Goal: Information Seeking & Learning: Understand process/instructions

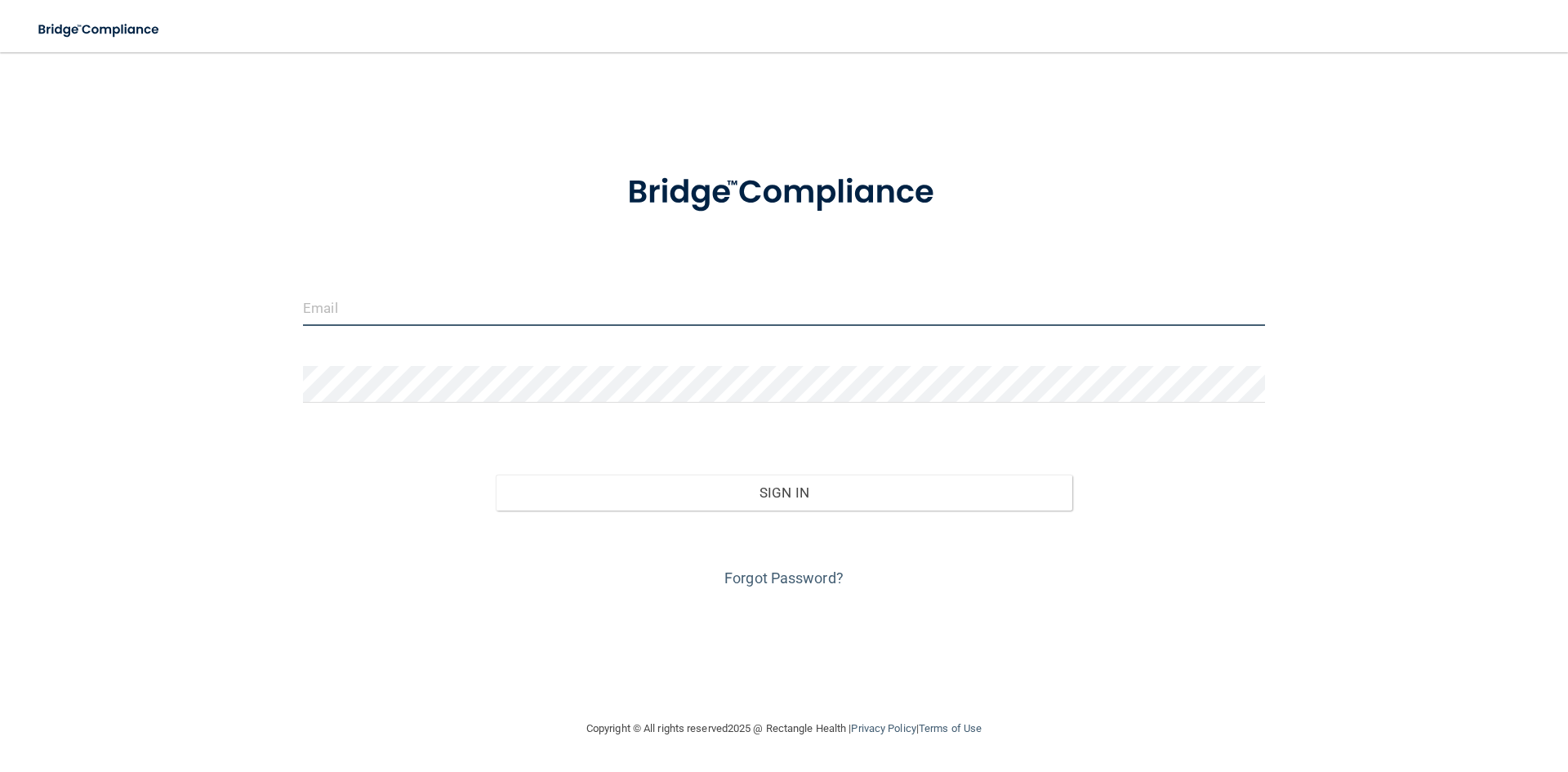
click at [546, 306] on input "email" at bounding box center [784, 307] width 962 height 37
type input "[EMAIL_ADDRESS][DOMAIN_NAME]"
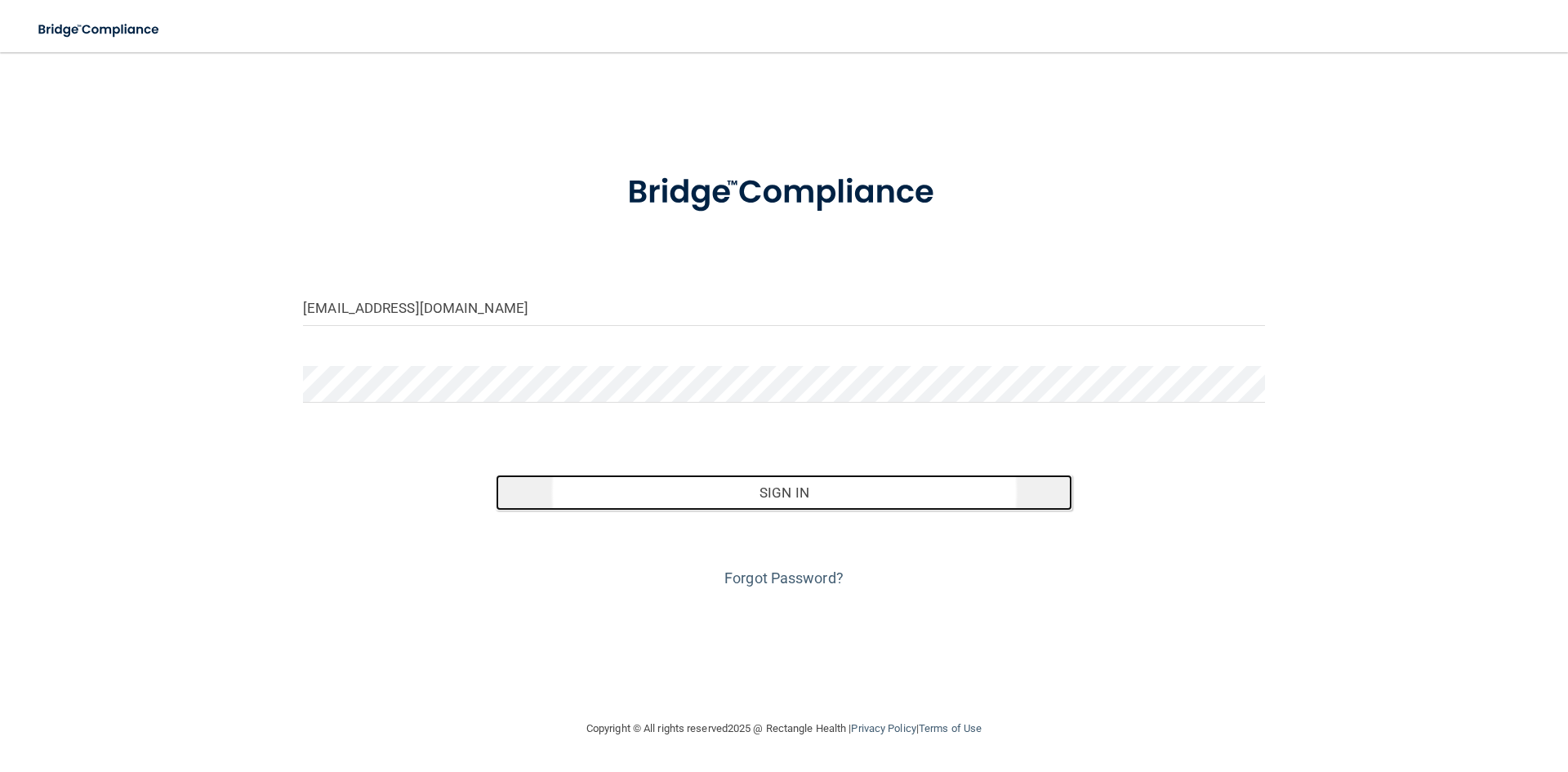
click at [845, 487] on button "Sign In" at bounding box center [784, 493] width 577 height 36
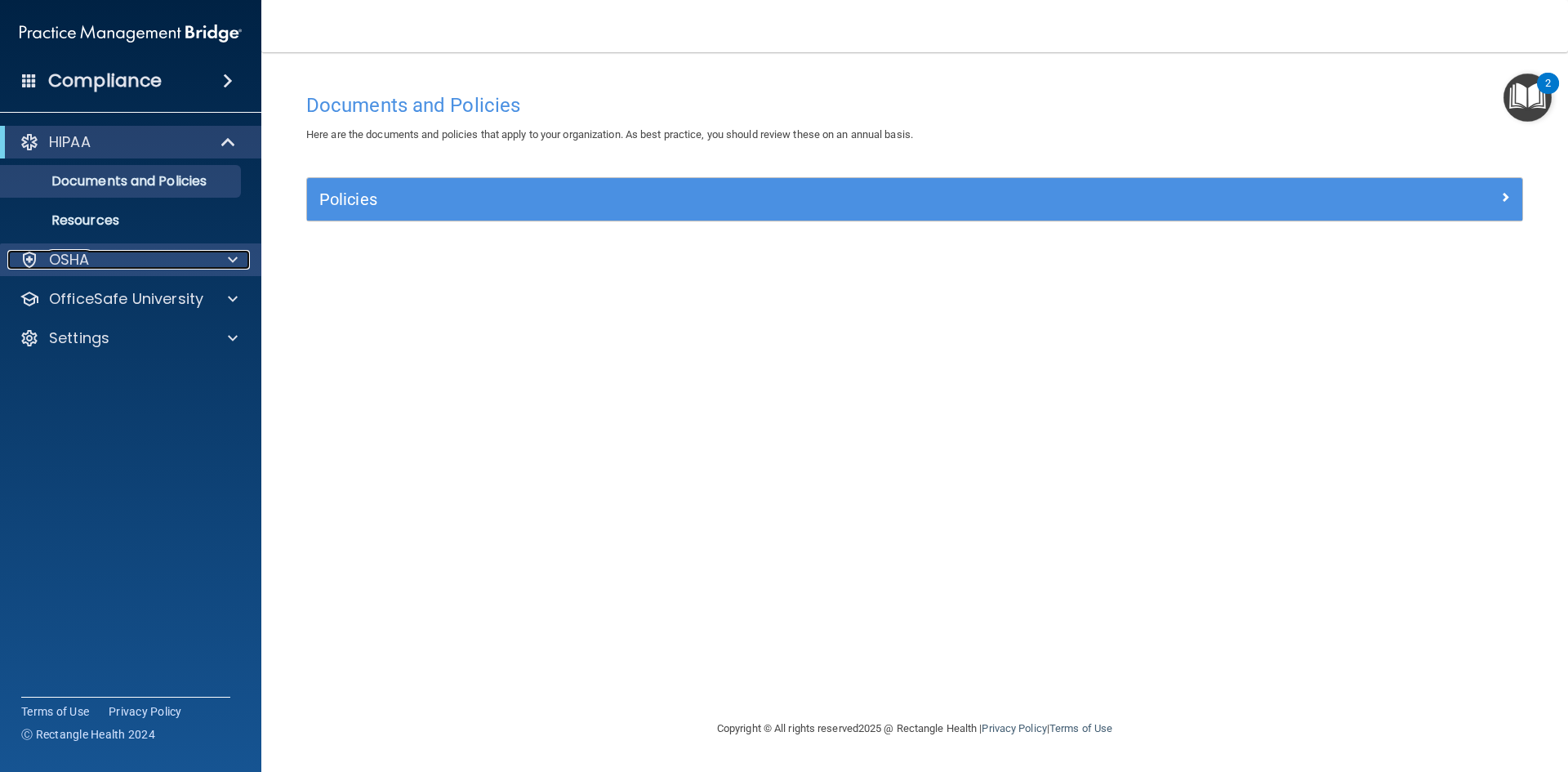
click at [210, 257] on div at bounding box center [230, 260] width 41 height 20
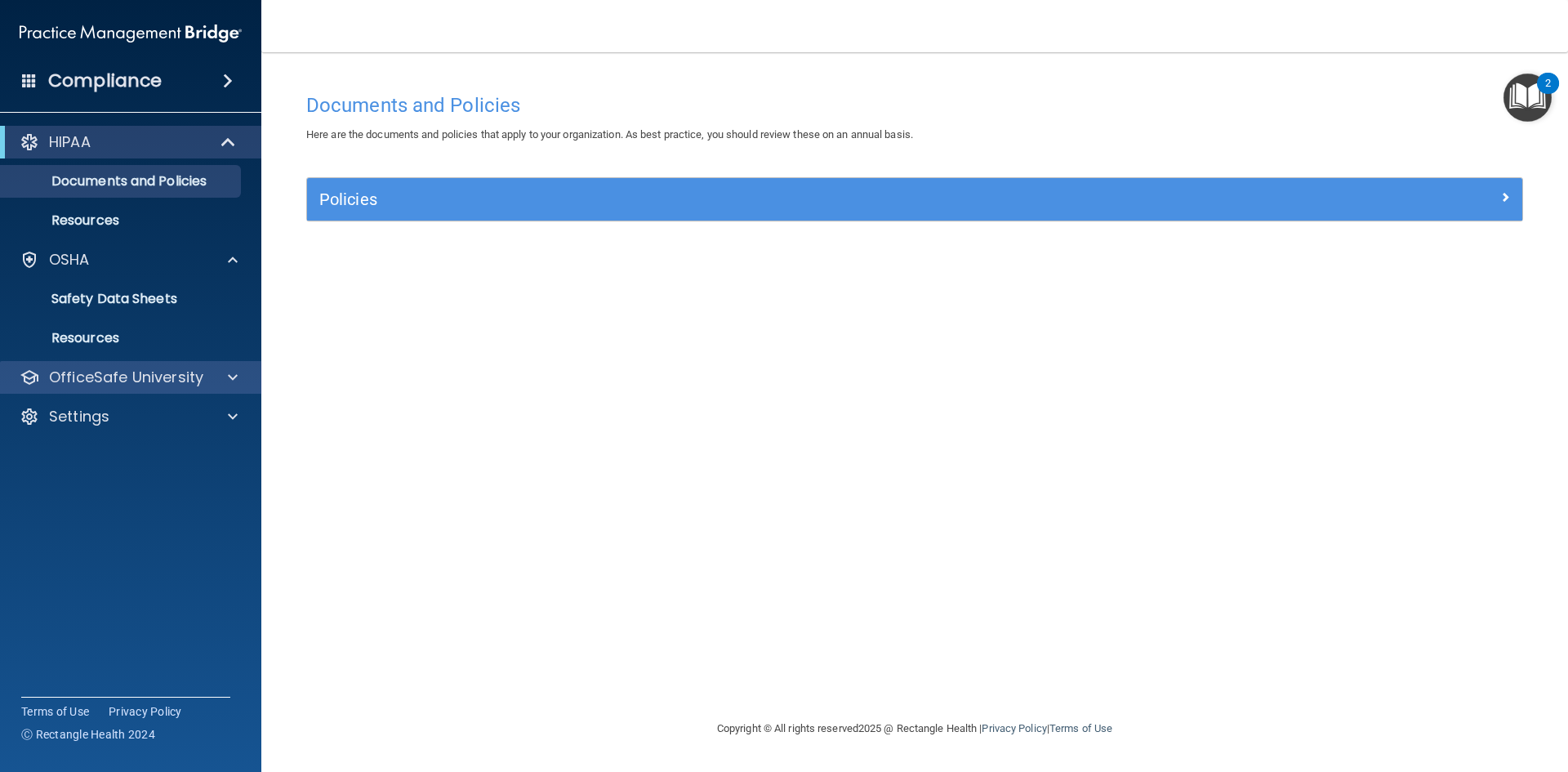
click at [155, 390] on div "OfficeSafe University" at bounding box center [131, 378] width 262 height 33
click at [233, 381] on span at bounding box center [232, 378] width 10 height 20
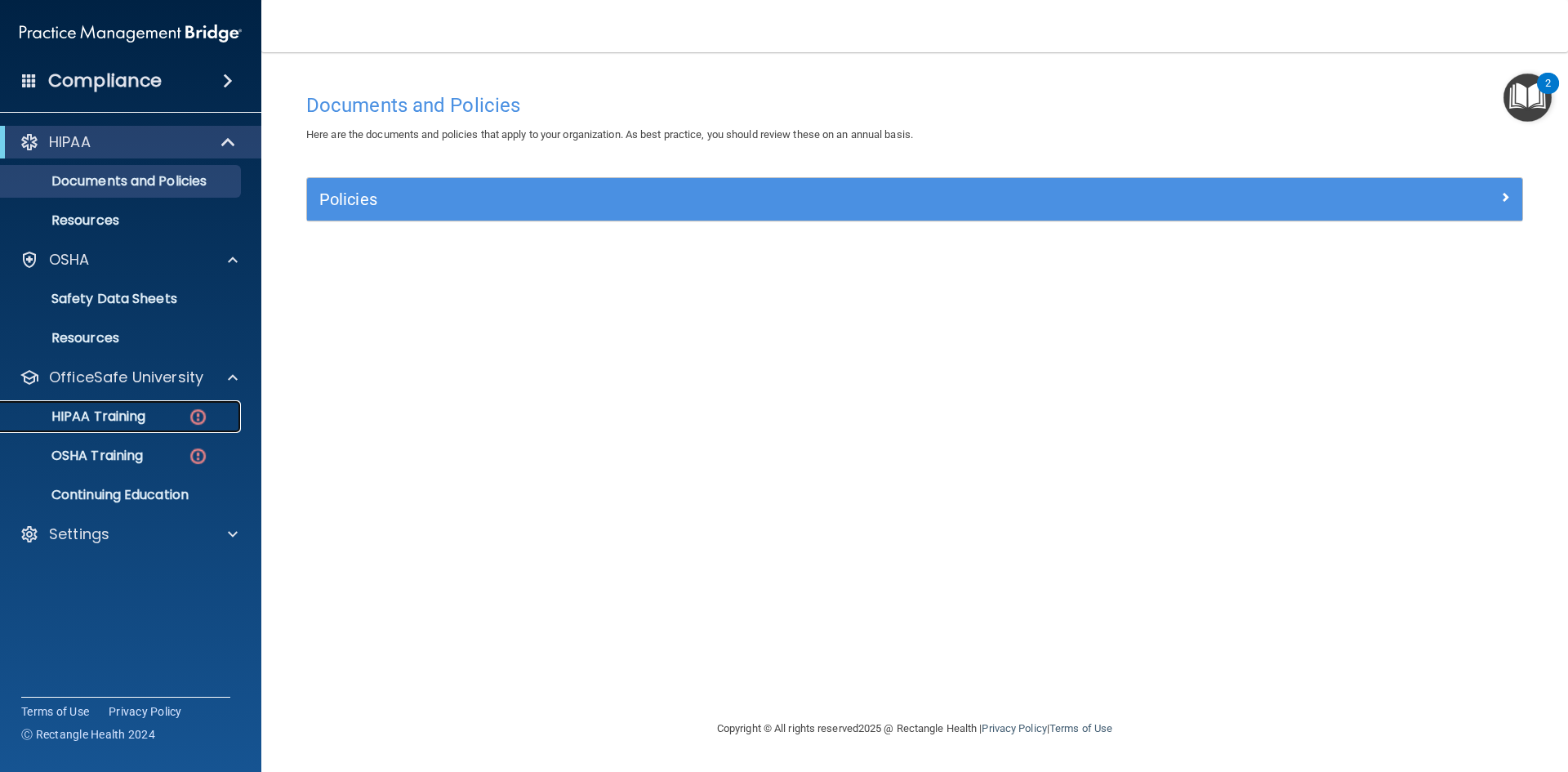
click at [151, 416] on div "HIPAA Training" at bounding box center [122, 417] width 223 height 16
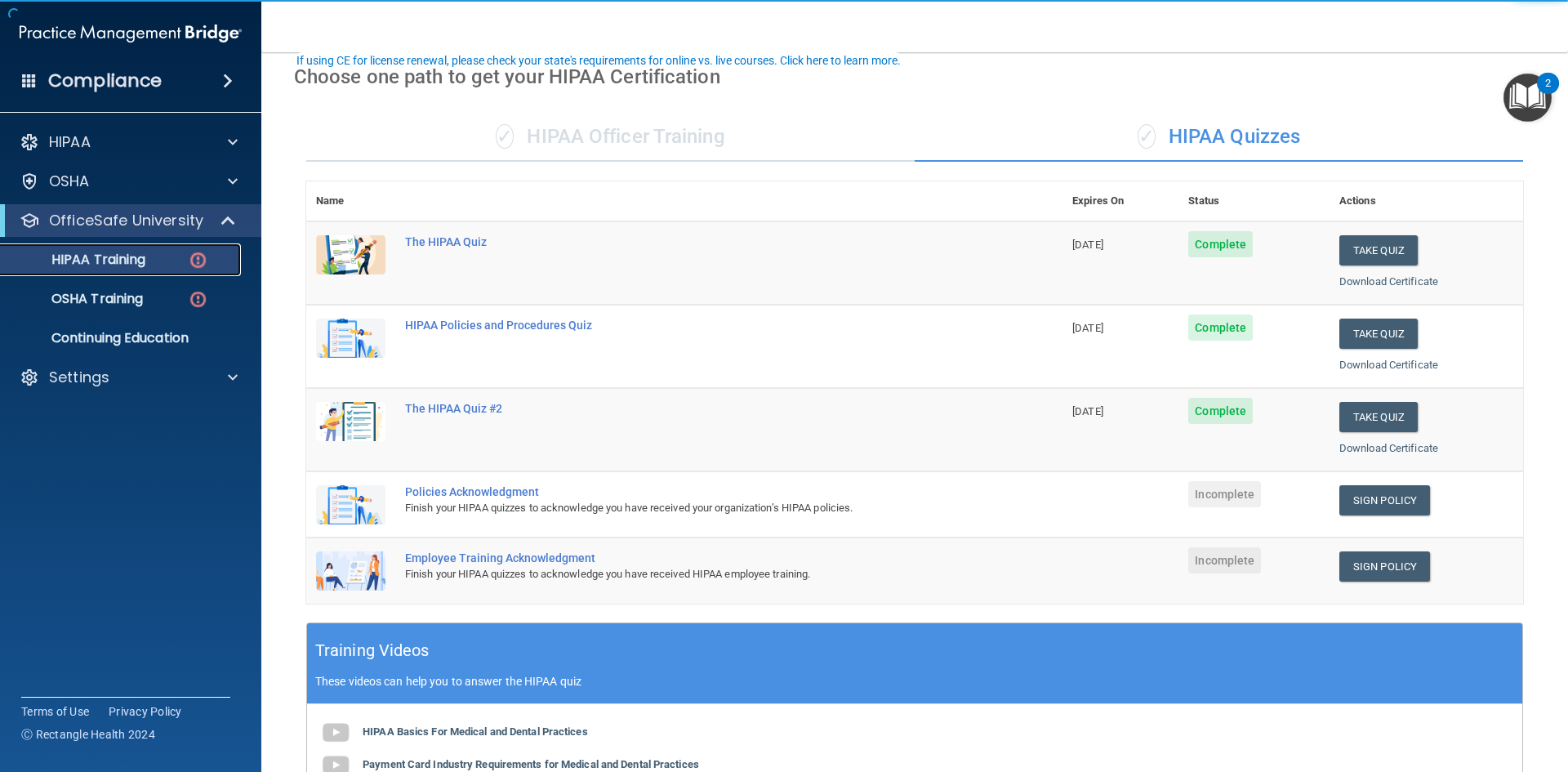
scroll to position [163, 0]
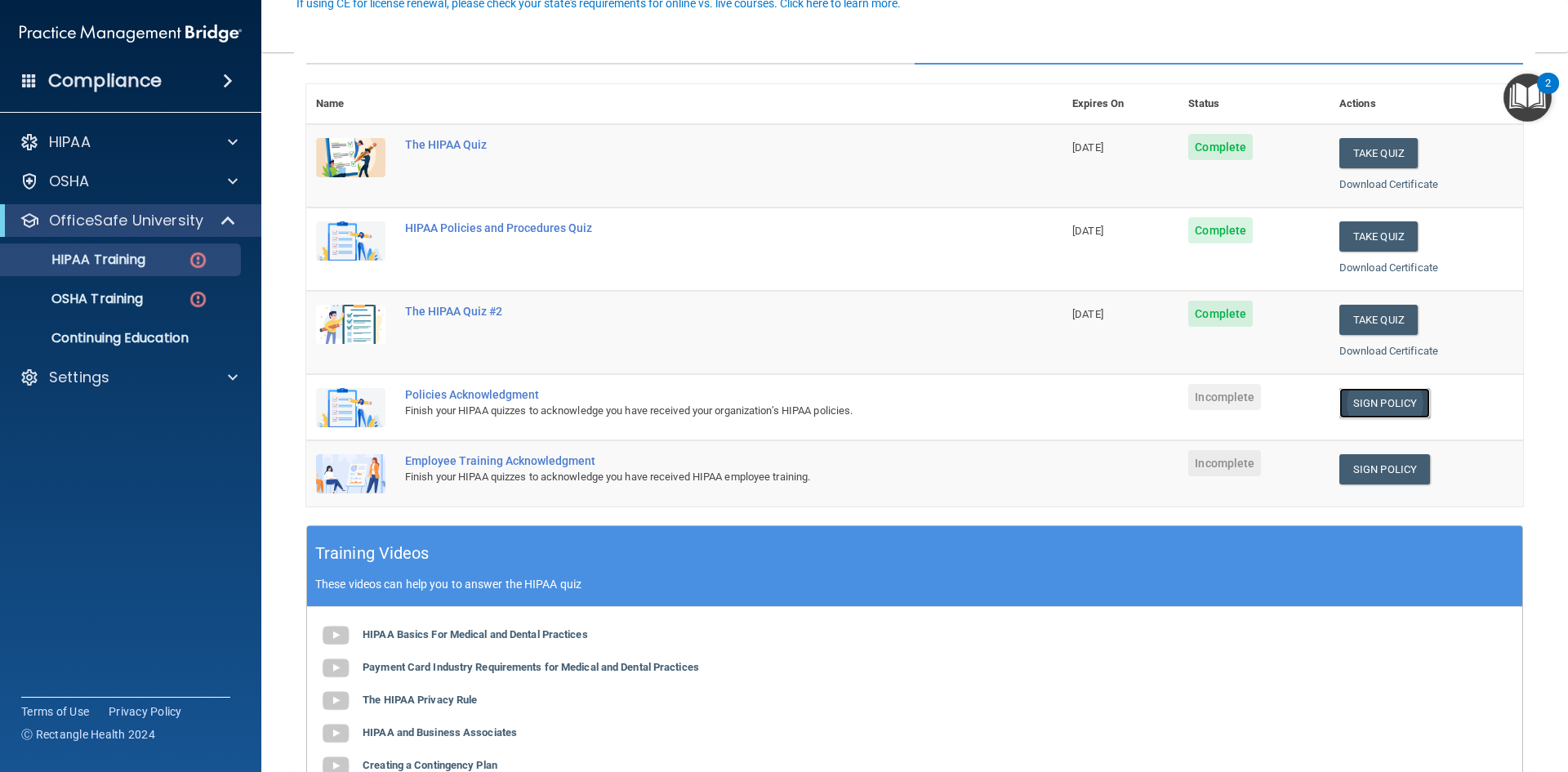
click at [1382, 401] on link "Sign Policy" at bounding box center [1385, 403] width 91 height 30
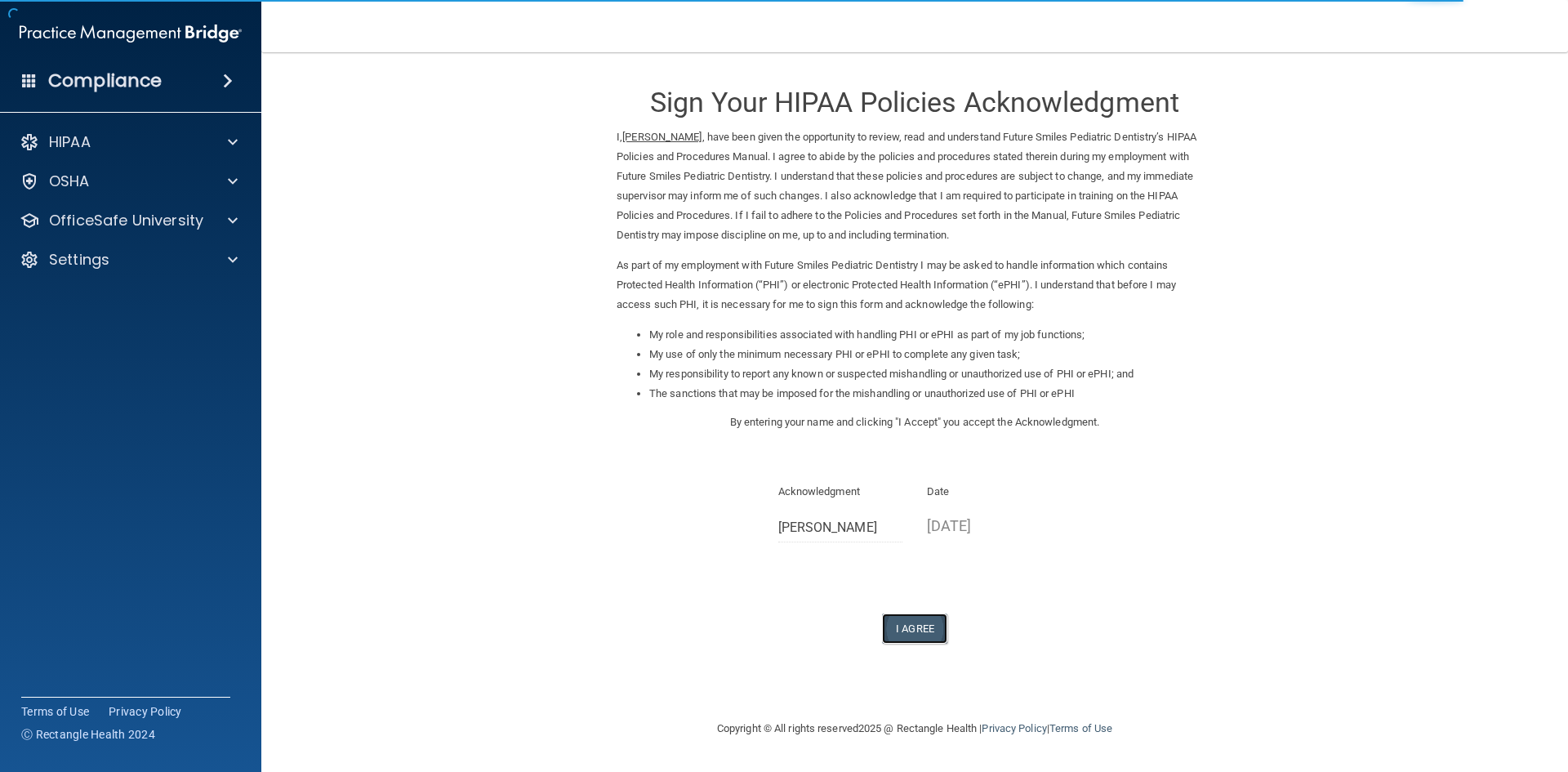
click at [933, 631] on button "I Agree" at bounding box center [914, 628] width 65 height 30
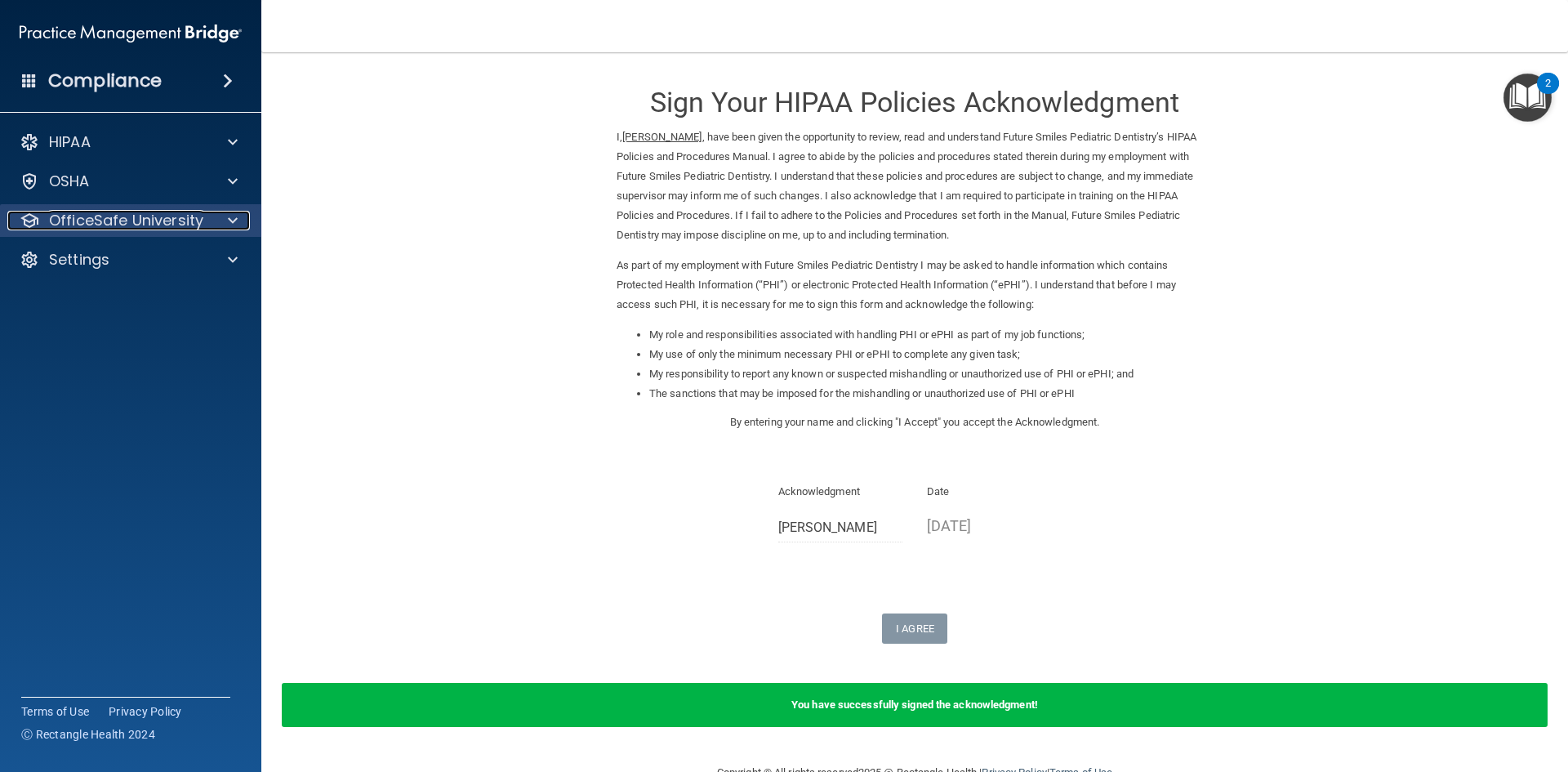
click at [244, 221] on div at bounding box center [230, 220] width 41 height 20
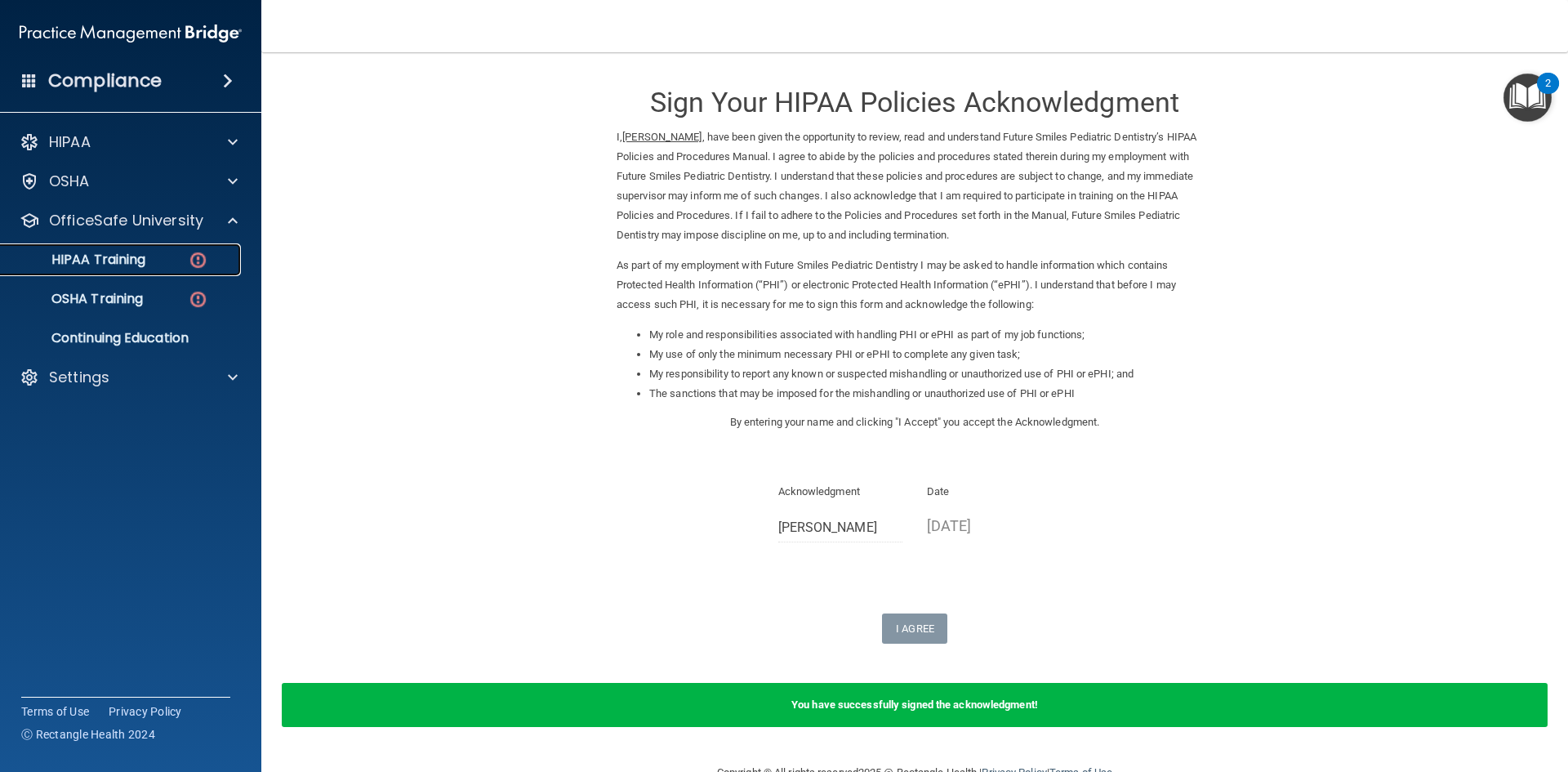
click at [190, 259] on img at bounding box center [197, 260] width 21 height 21
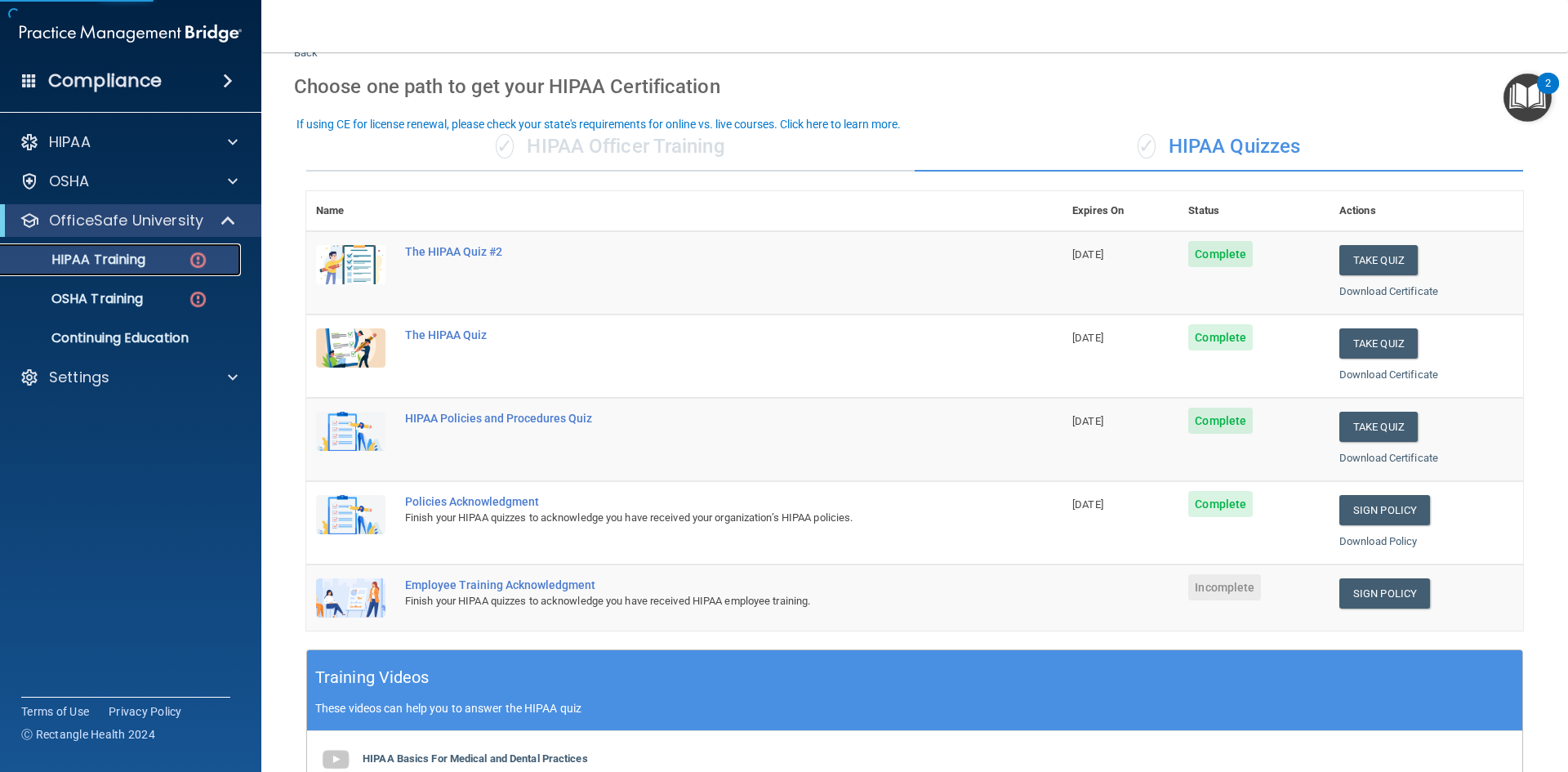
scroll to position [163, 0]
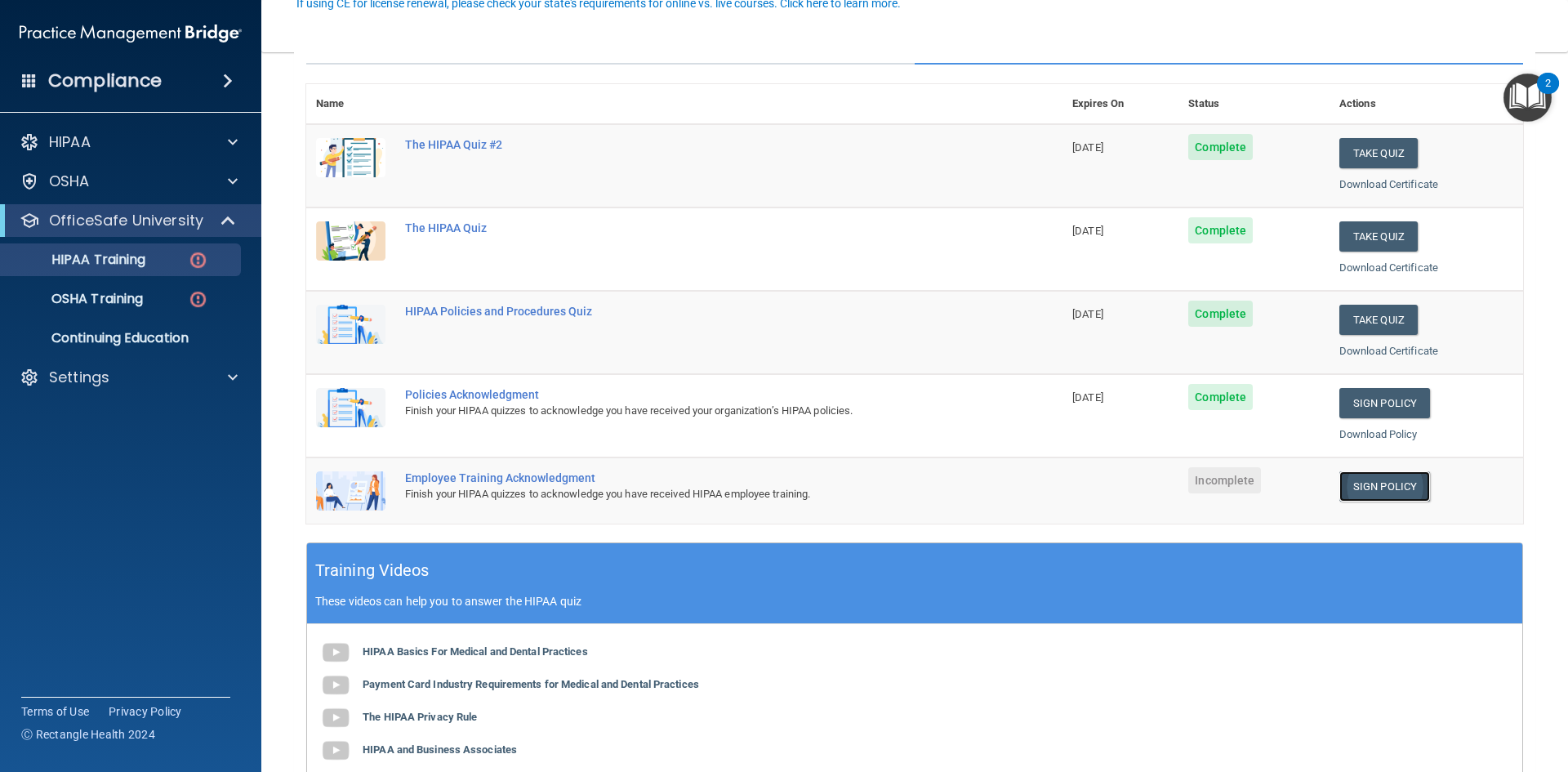
click at [1369, 484] on link "Sign Policy" at bounding box center [1385, 486] width 91 height 30
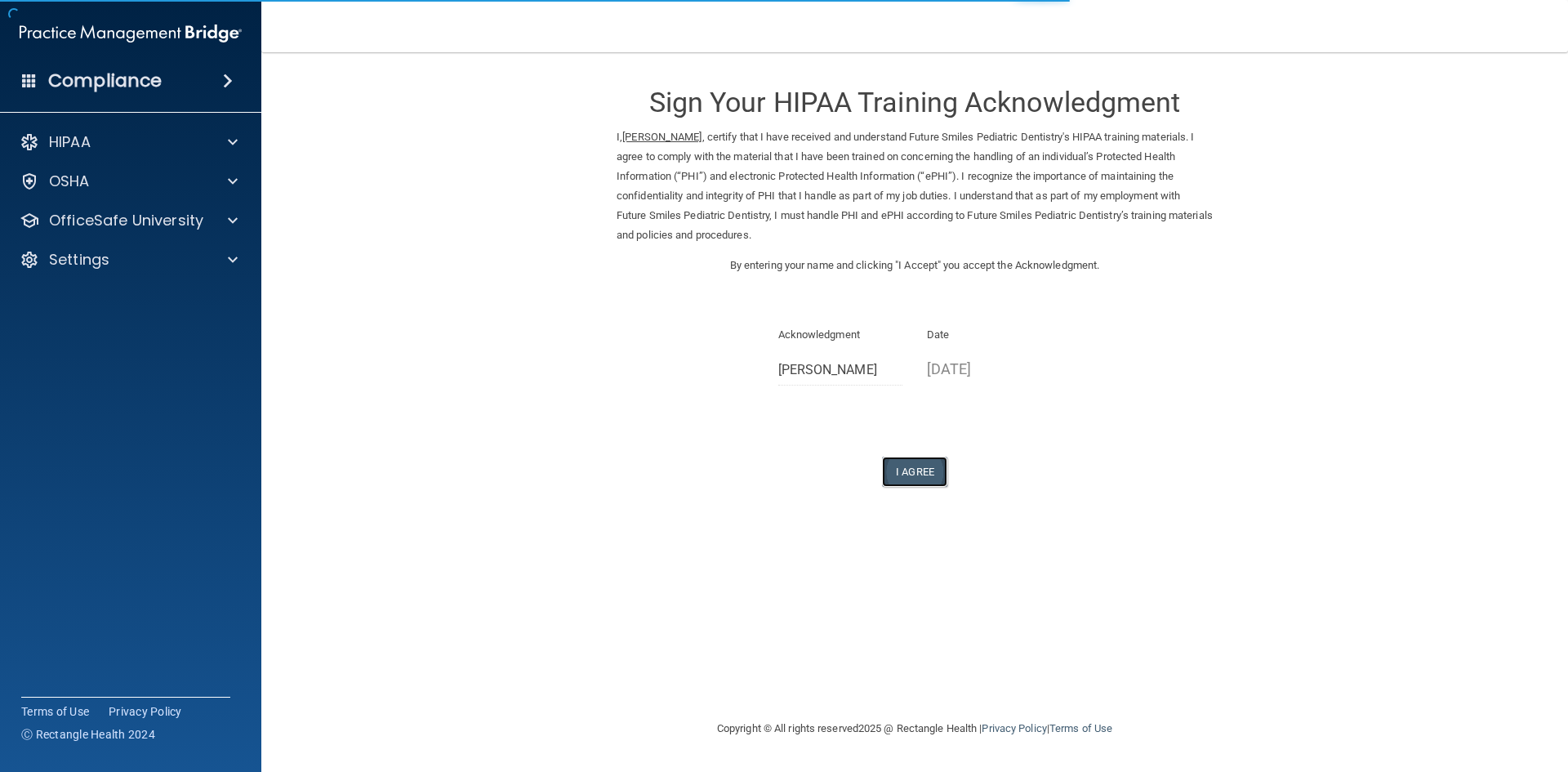
click at [929, 475] on button "I Agree" at bounding box center [914, 472] width 65 height 30
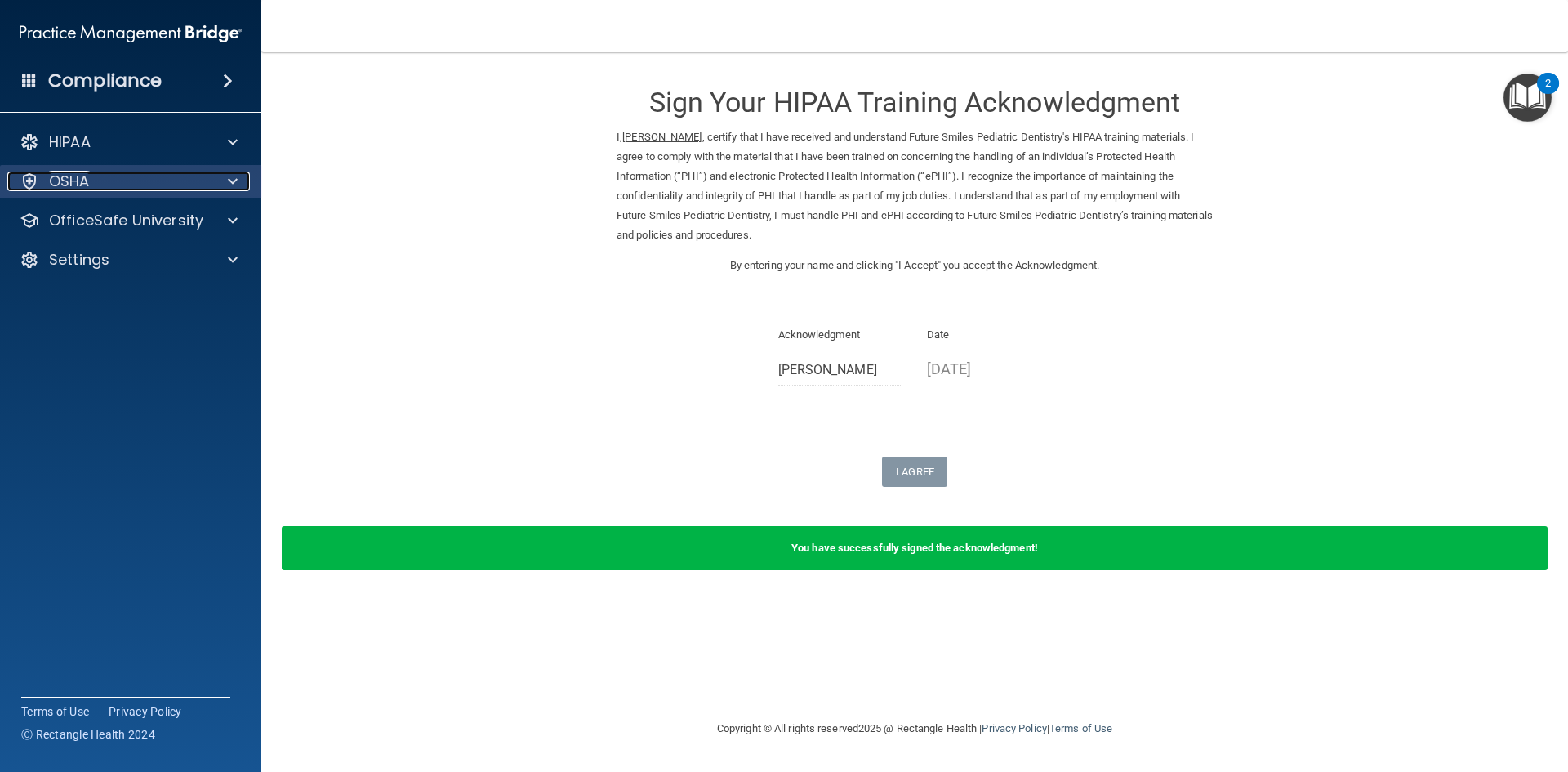
click at [236, 184] on span at bounding box center [232, 181] width 10 height 20
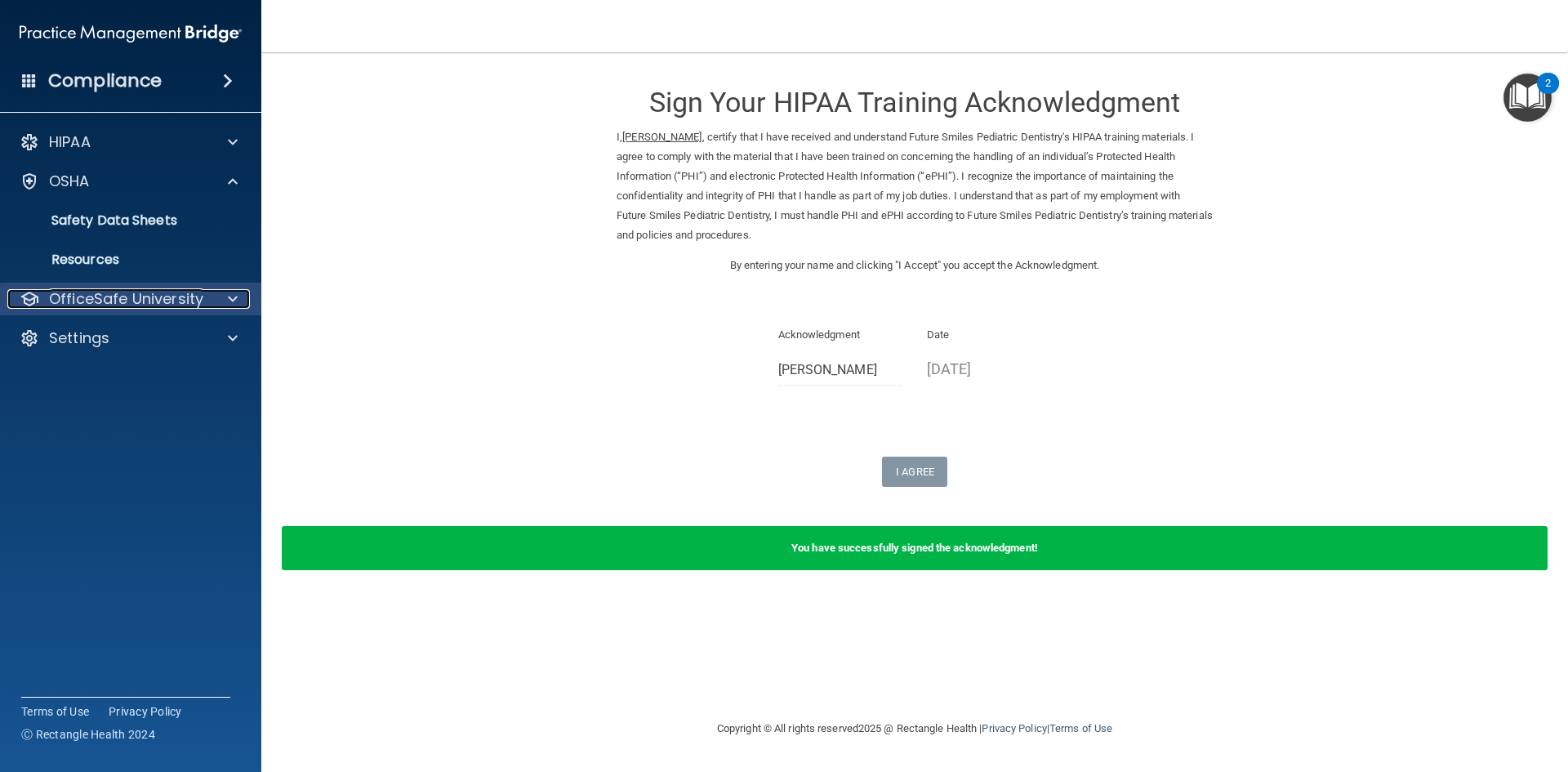
click at [225, 295] on div at bounding box center [230, 299] width 41 height 20
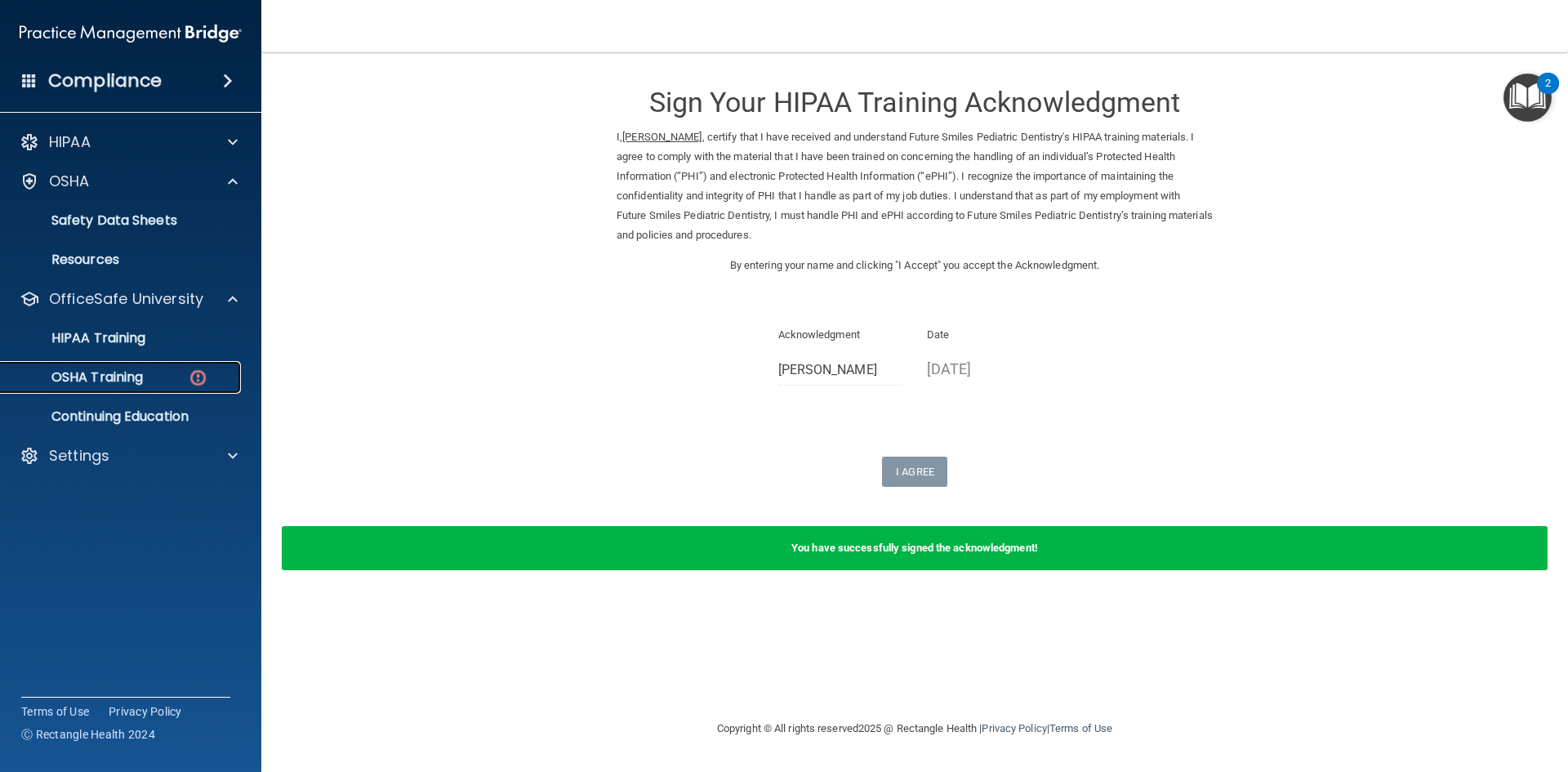
click at [170, 377] on div "OSHA Training" at bounding box center [122, 378] width 223 height 16
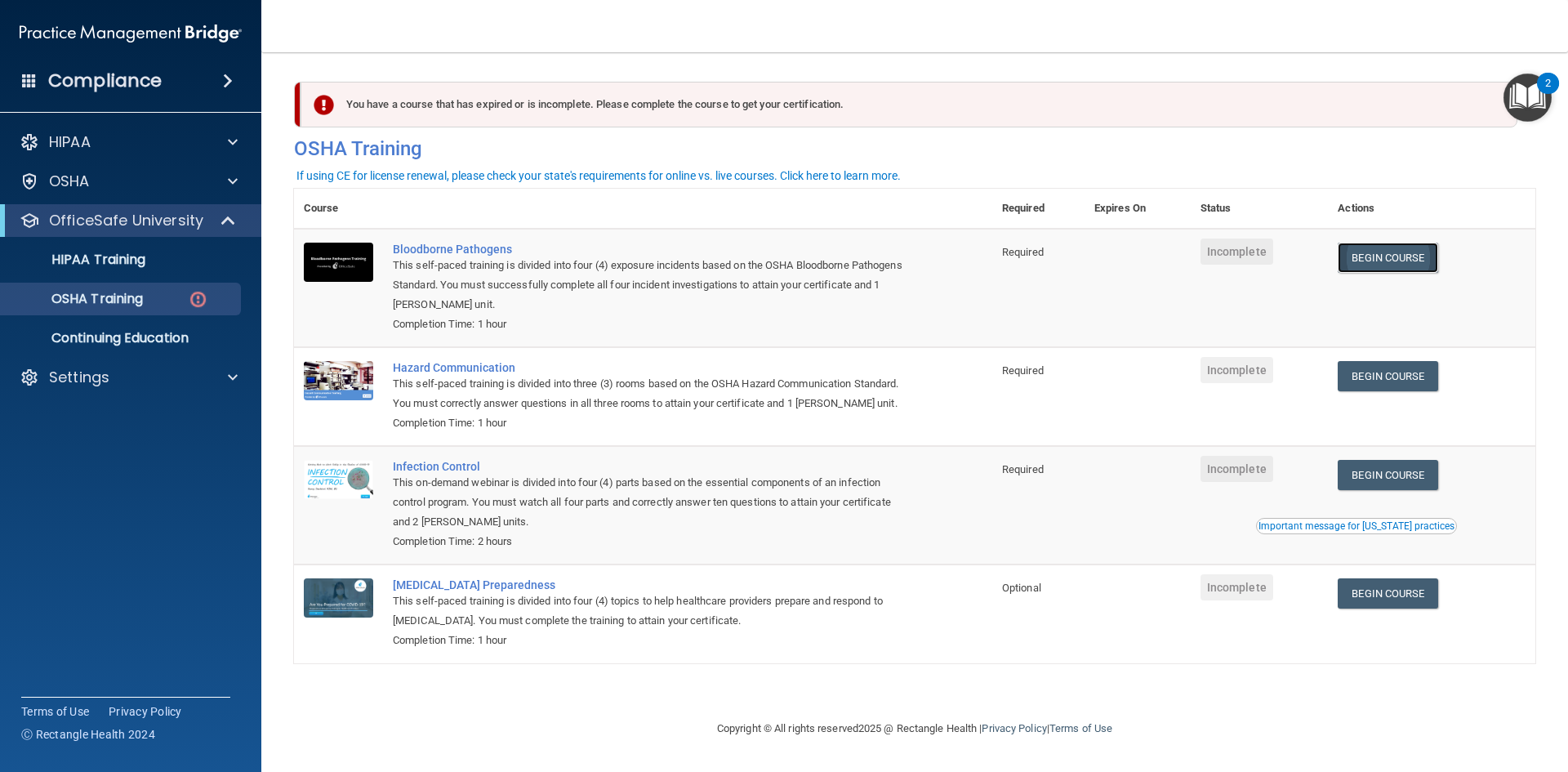
click at [1389, 255] on link "Begin Course" at bounding box center [1388, 258] width 100 height 30
